Goal: Information Seeking & Learning: Learn about a topic

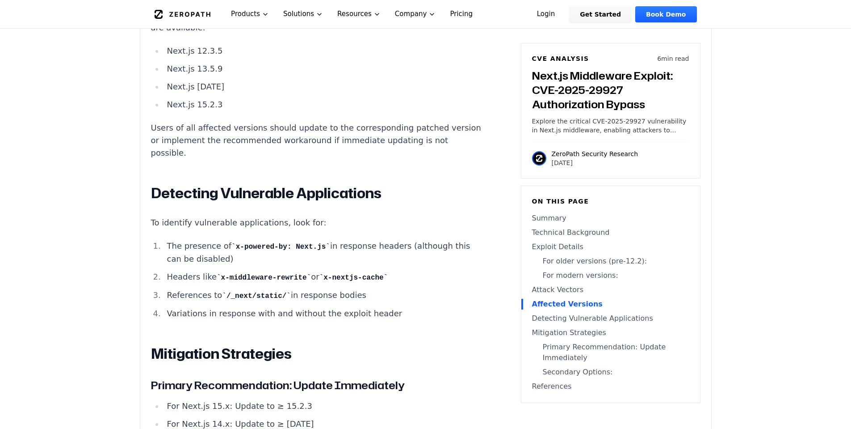
scroll to position [1824, 0]
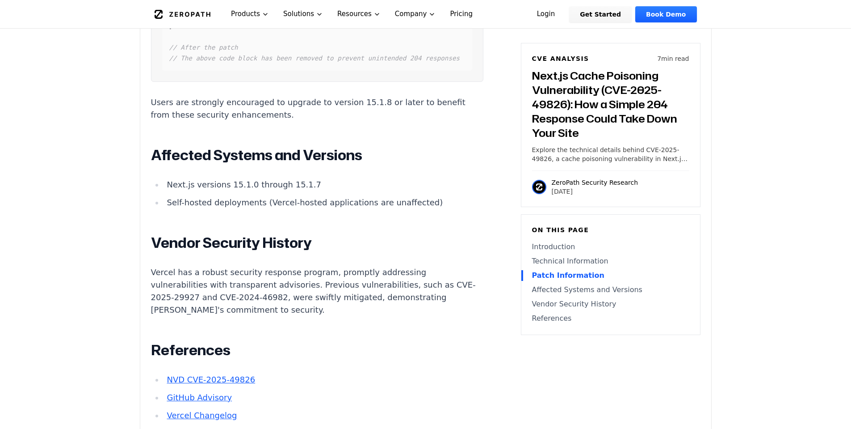
scroll to position [1341, 0]
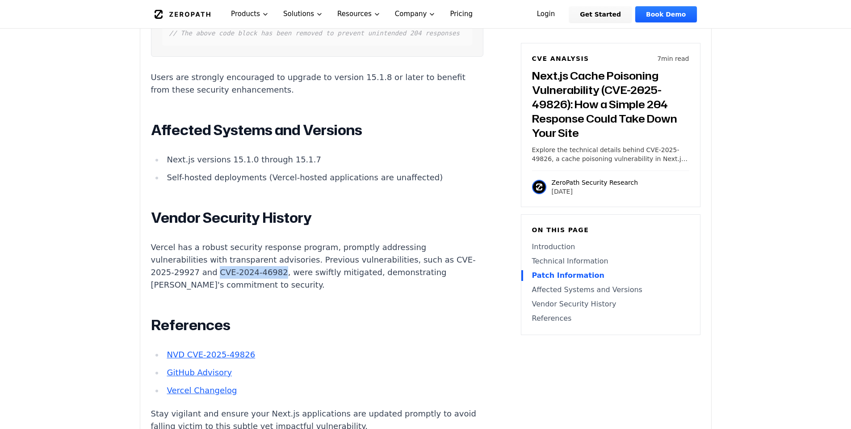
drag, startPoint x: 231, startPoint y: 297, endPoint x: 291, endPoint y: 300, distance: 60.0
click at [291, 291] on p "Vercel has a robust security response program, promptly addressing vulnerabilit…" at bounding box center [317, 266] width 333 height 50
